Goal: Purchase product/service

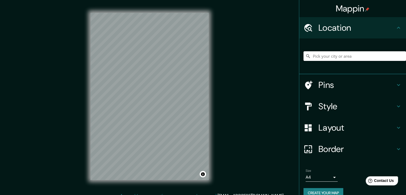
drag, startPoint x: 323, startPoint y: 58, endPoint x: 326, endPoint y: 58, distance: 2.9
click at [323, 58] on input "Pick your city or area" at bounding box center [355, 56] width 103 height 10
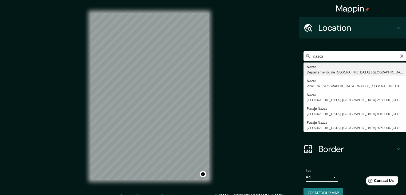
type input "Nazca, [GEOGRAPHIC_DATA], [GEOGRAPHIC_DATA]"
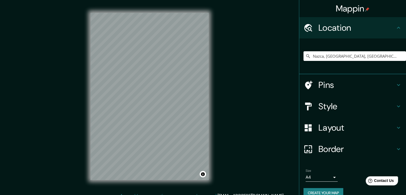
click at [344, 104] on h4 "Style" at bounding box center [356, 106] width 77 height 11
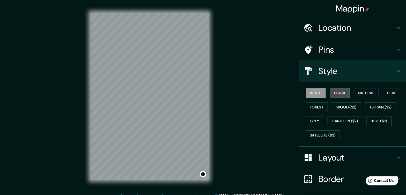
click at [344, 93] on button "Black" at bounding box center [340, 93] width 20 height 10
click at [309, 95] on button "White" at bounding box center [316, 93] width 20 height 10
click at [370, 92] on button "Natural" at bounding box center [366, 93] width 25 height 10
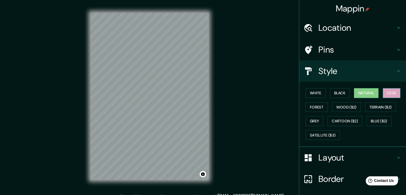
click at [386, 91] on button "Love" at bounding box center [392, 93] width 18 height 10
click at [312, 116] on button "Grey" at bounding box center [315, 121] width 18 height 10
click at [314, 120] on button "Grey" at bounding box center [315, 121] width 18 height 10
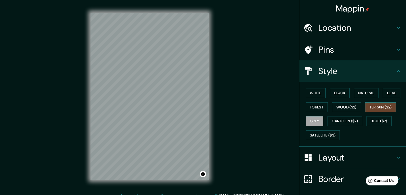
click at [378, 108] on button "Terrain ($2)" at bounding box center [380, 107] width 31 height 10
click at [390, 91] on button "Love" at bounding box center [392, 93] width 18 height 10
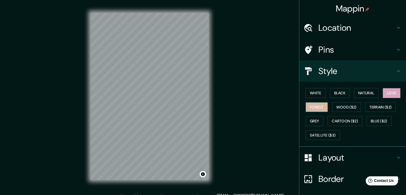
click at [318, 109] on button "Forest" at bounding box center [317, 107] width 22 height 10
click at [316, 122] on button "Grey" at bounding box center [315, 121] width 18 height 10
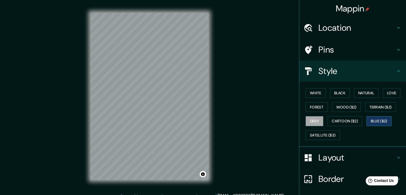
click at [375, 119] on button "Blue ($2)" at bounding box center [379, 121] width 25 height 10
click at [334, 95] on button "Black" at bounding box center [340, 93] width 20 height 10
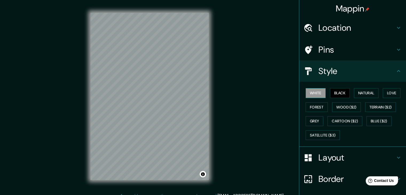
click at [309, 95] on button "White" at bounding box center [316, 93] width 20 height 10
click at [336, 90] on button "Black" at bounding box center [340, 93] width 20 height 10
click at [306, 92] on button "White" at bounding box center [316, 93] width 20 height 10
click at [317, 103] on button "Forest" at bounding box center [317, 107] width 22 height 10
click at [318, 117] on button "Grey" at bounding box center [315, 121] width 18 height 10
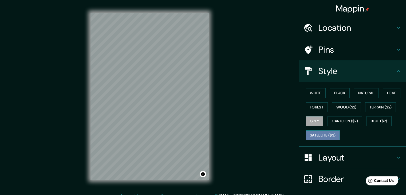
click at [318, 133] on button "Satellite ($3)" at bounding box center [323, 135] width 34 height 10
click at [311, 94] on button "White" at bounding box center [316, 93] width 20 height 10
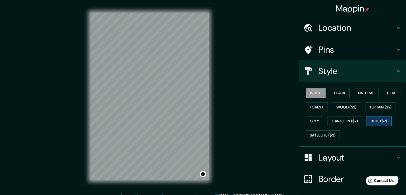
click at [385, 117] on button "Blue ($2)" at bounding box center [379, 121] width 25 height 10
click at [333, 121] on button "Cartoon ($2)" at bounding box center [345, 121] width 35 height 10
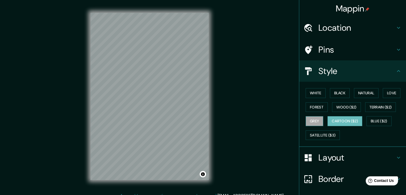
click at [309, 122] on button "Grey" at bounding box center [315, 121] width 18 height 10
click at [314, 90] on button "White" at bounding box center [316, 93] width 20 height 10
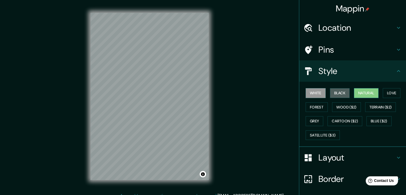
drag, startPoint x: 346, startPoint y: 88, endPoint x: 374, endPoint y: 88, distance: 28.0
click at [347, 88] on div "White Black Natural Love Forest Wood ($2) Terrain ($2) Grey Cartoon ($2) Blue (…" at bounding box center [355, 114] width 103 height 56
click at [371, 93] on button "Natural" at bounding box center [366, 93] width 25 height 10
click at [389, 95] on button "Love" at bounding box center [392, 93] width 18 height 10
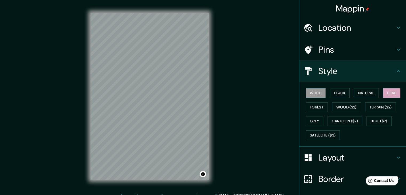
click at [315, 91] on button "White" at bounding box center [316, 93] width 20 height 10
click at [371, 93] on button "Natural" at bounding box center [366, 93] width 25 height 10
click at [309, 93] on button "White" at bounding box center [316, 93] width 20 height 10
click at [330, 136] on button "Satellite ($3)" at bounding box center [323, 135] width 34 height 10
click at [316, 92] on button "White" at bounding box center [316, 93] width 20 height 10
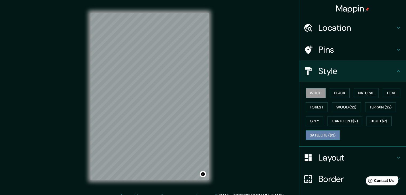
click at [325, 134] on button "Satellite ($3)" at bounding box center [323, 135] width 34 height 10
